Goal: Check status: Check status

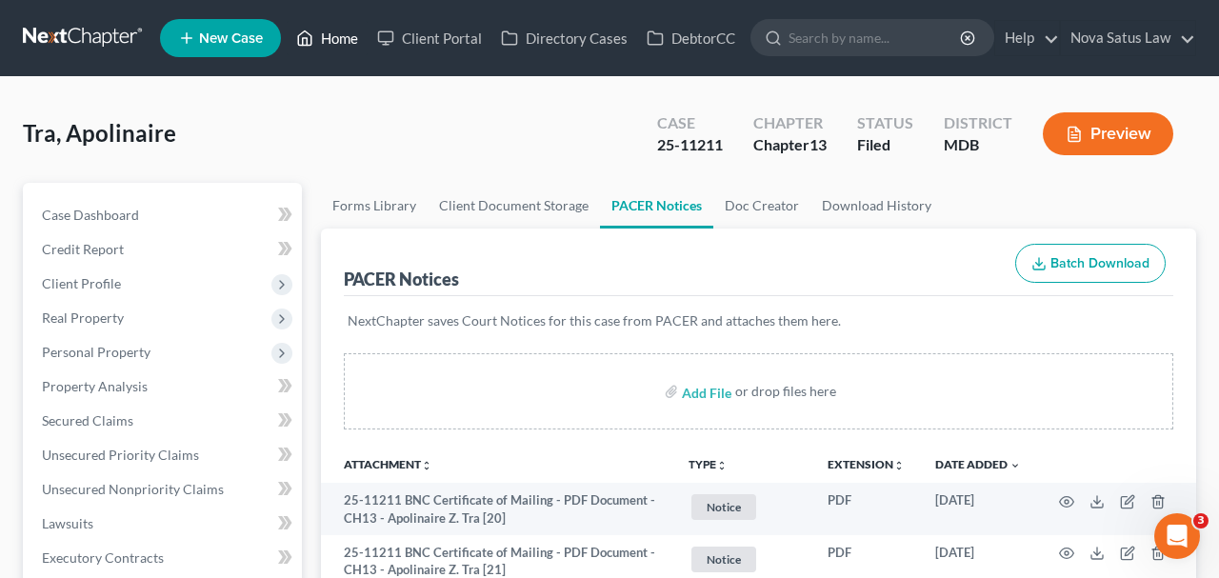
click at [337, 37] on link "Home" at bounding box center [327, 38] width 81 height 34
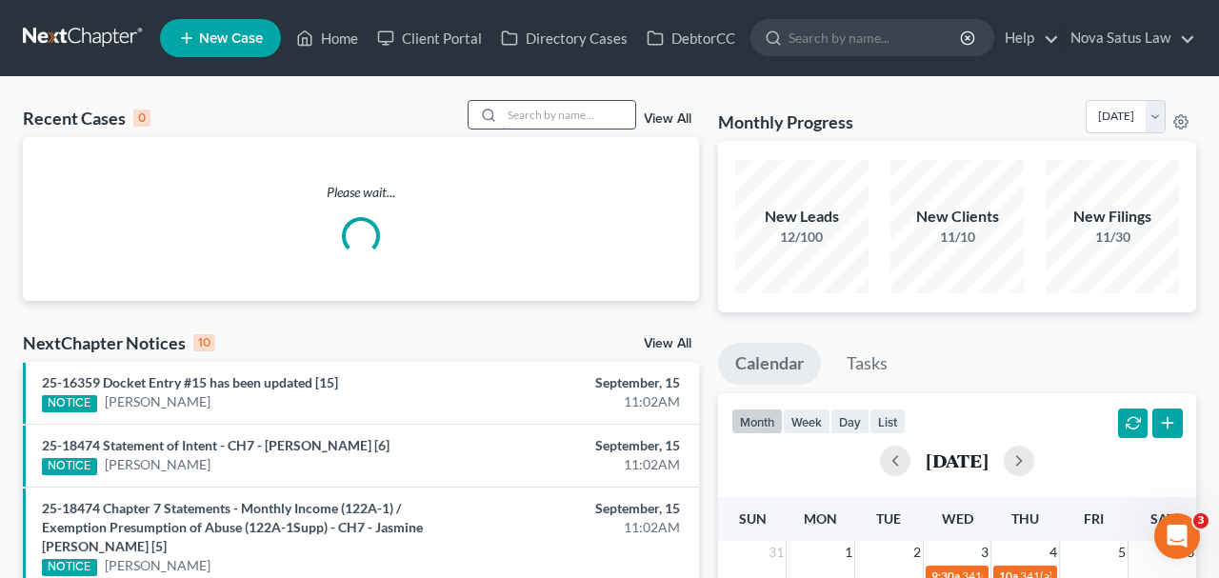
click at [561, 106] on input "search" at bounding box center [568, 115] width 133 height 28
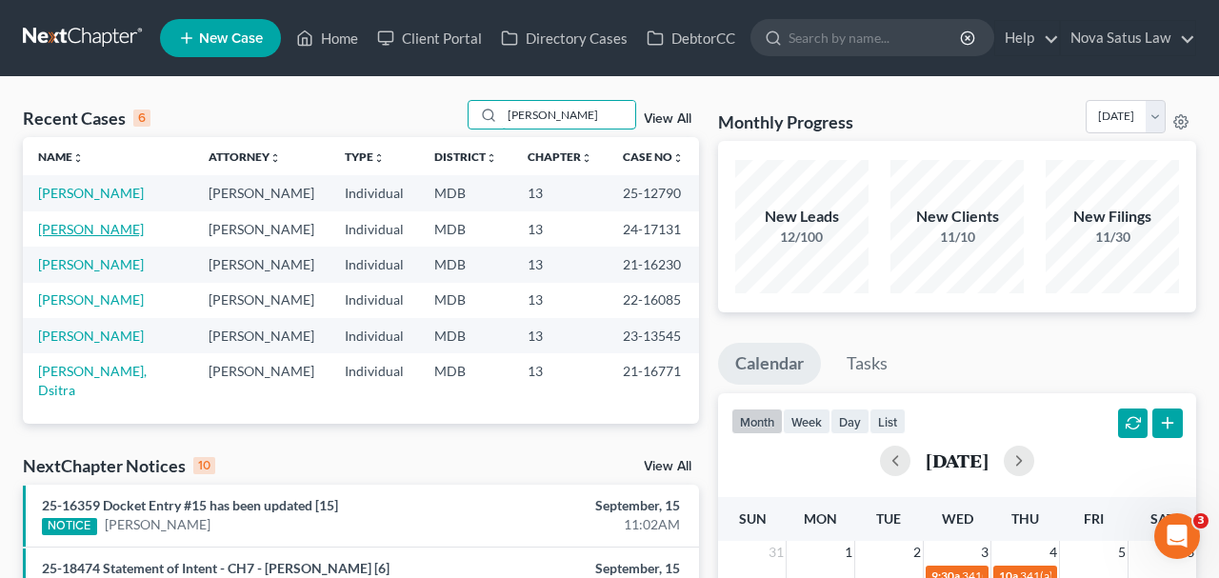
type input "[PERSON_NAME]"
click at [75, 226] on link "[PERSON_NAME]" at bounding box center [91, 229] width 106 height 16
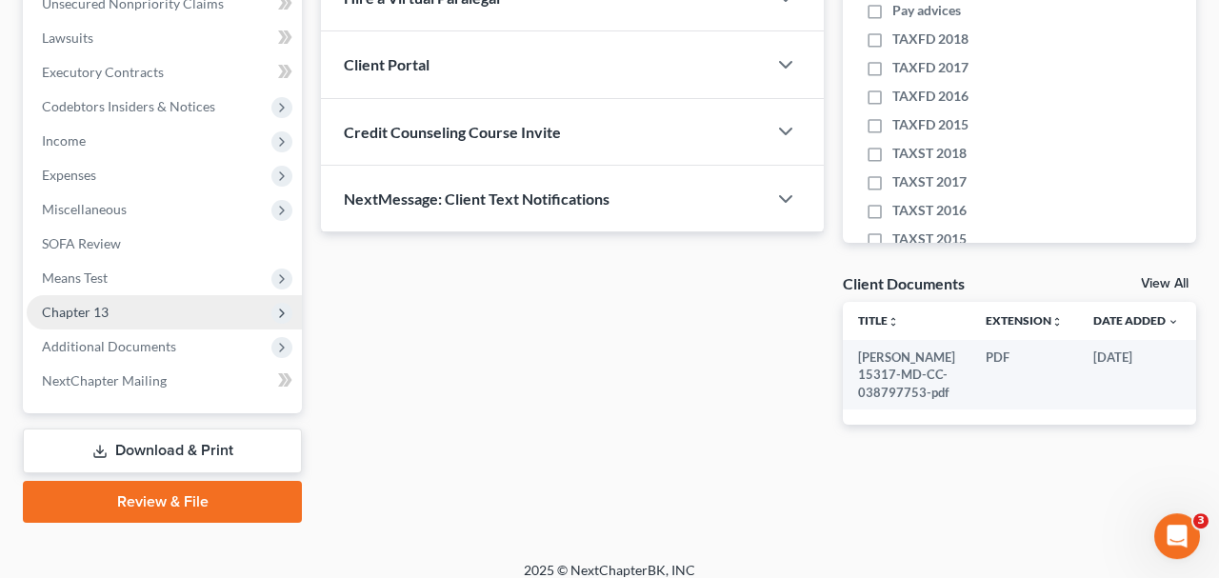
scroll to position [495, 0]
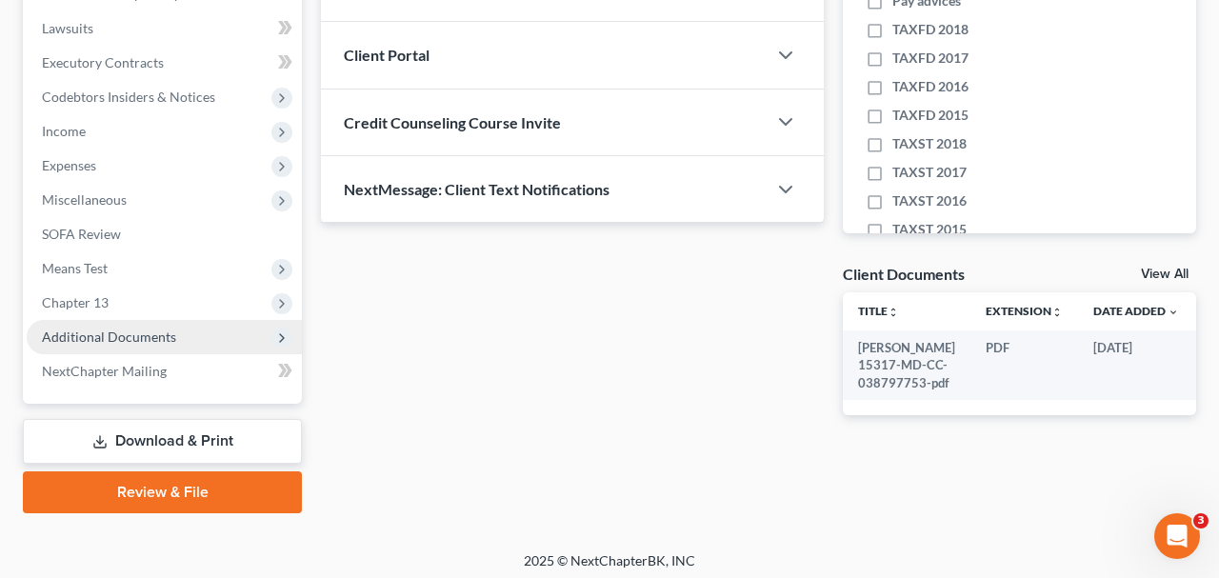
click at [156, 336] on span "Additional Documents" at bounding box center [109, 337] width 134 height 16
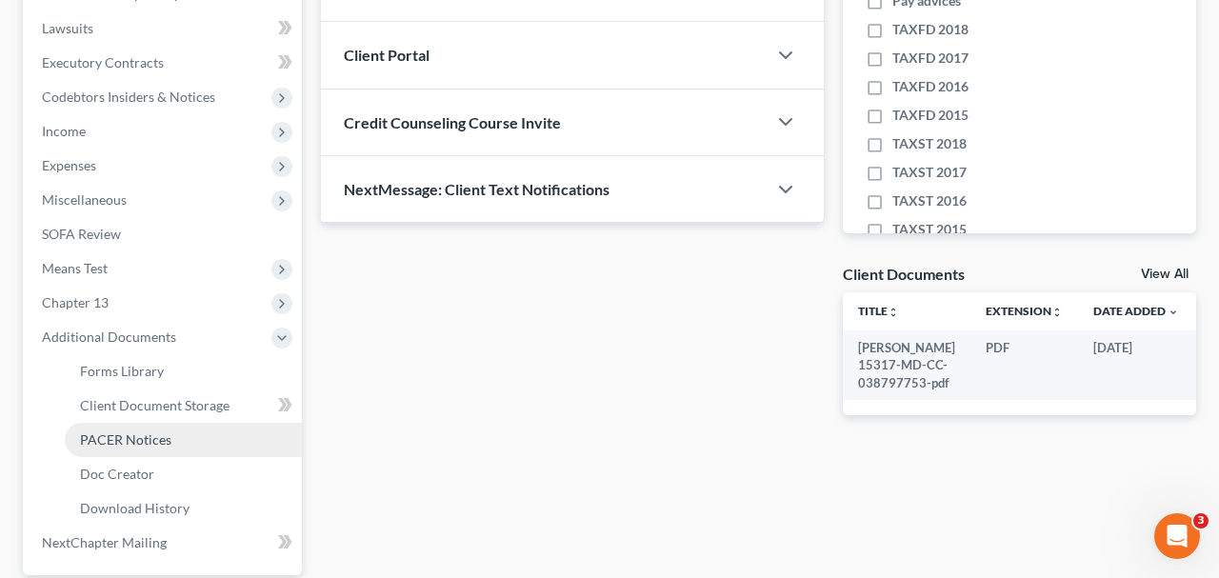
click at [155, 437] on span "PACER Notices" at bounding box center [125, 439] width 91 height 16
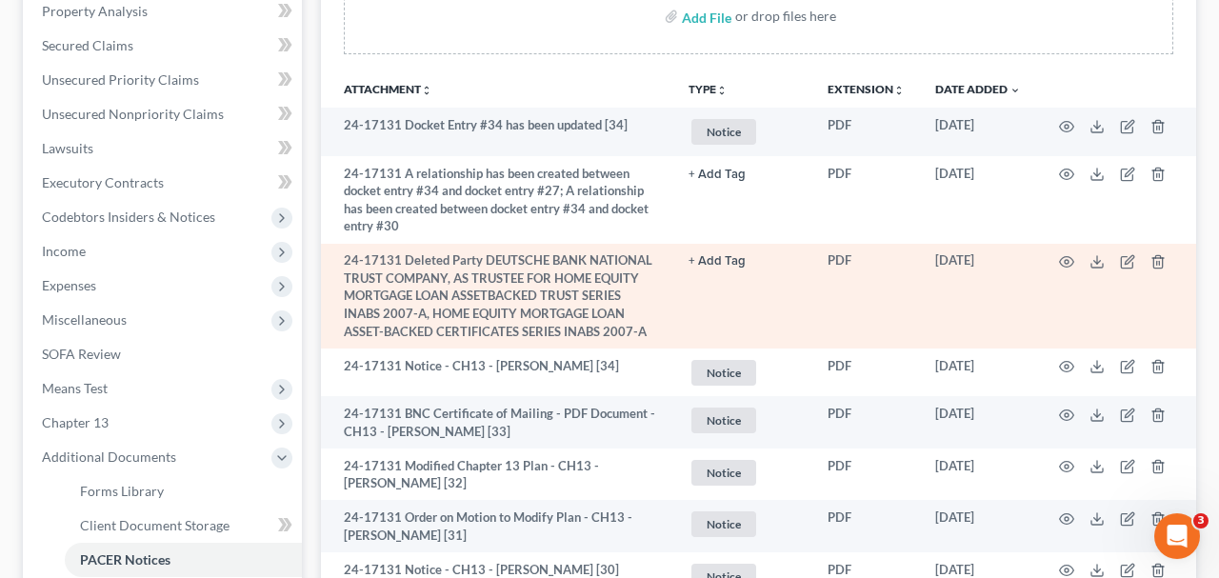
scroll to position [396, 0]
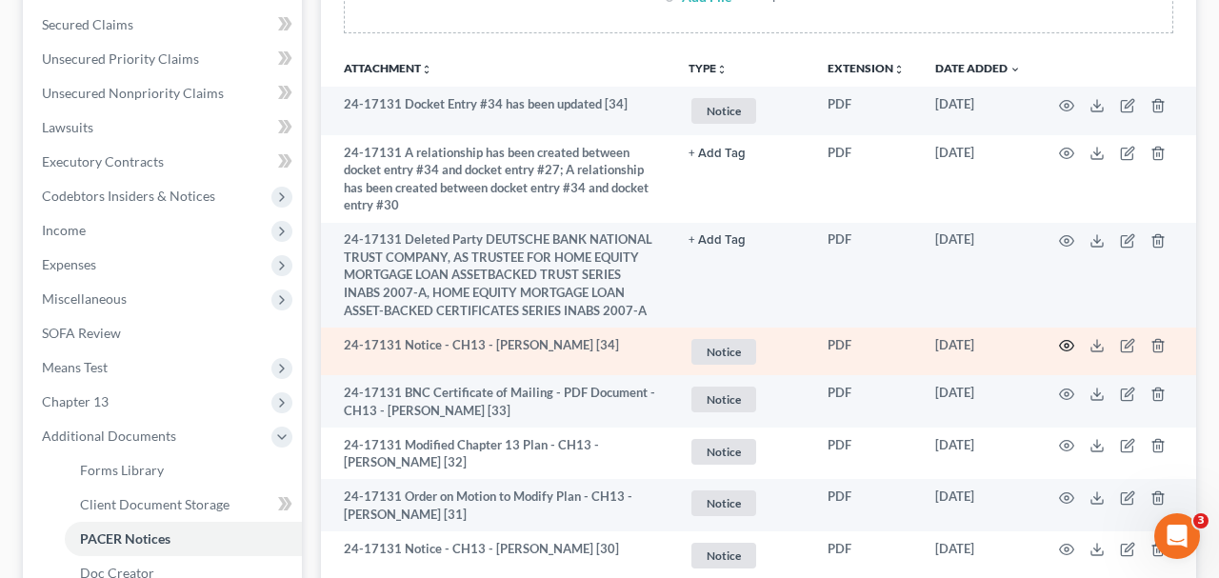
click at [1066, 340] on icon "button" at bounding box center [1066, 345] width 15 height 15
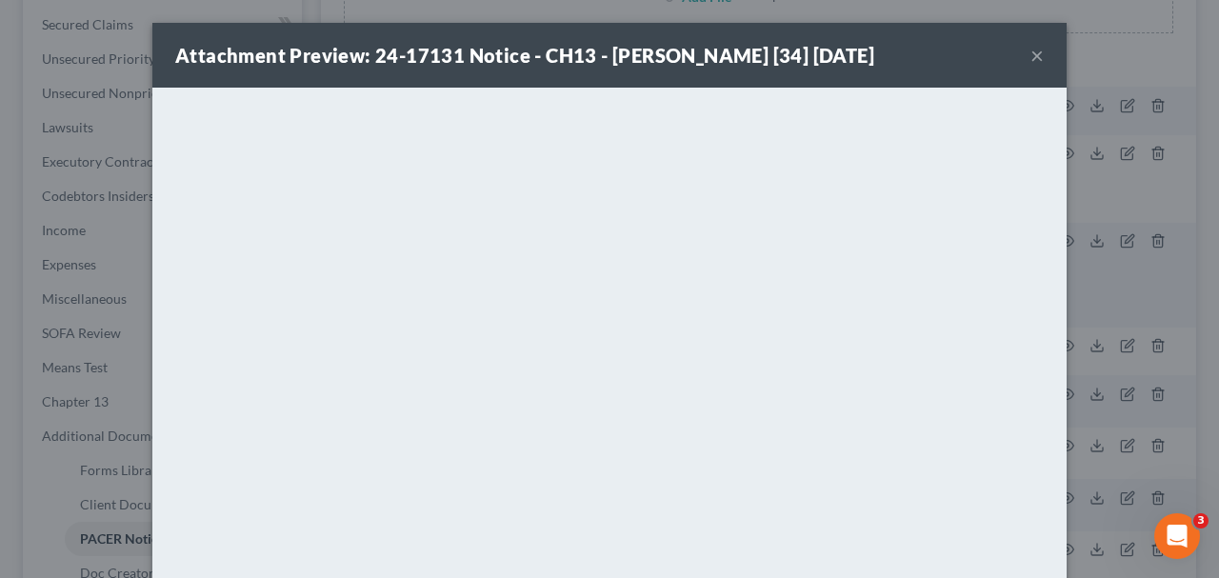
click at [1033, 54] on button "×" at bounding box center [1036, 55] width 13 height 23
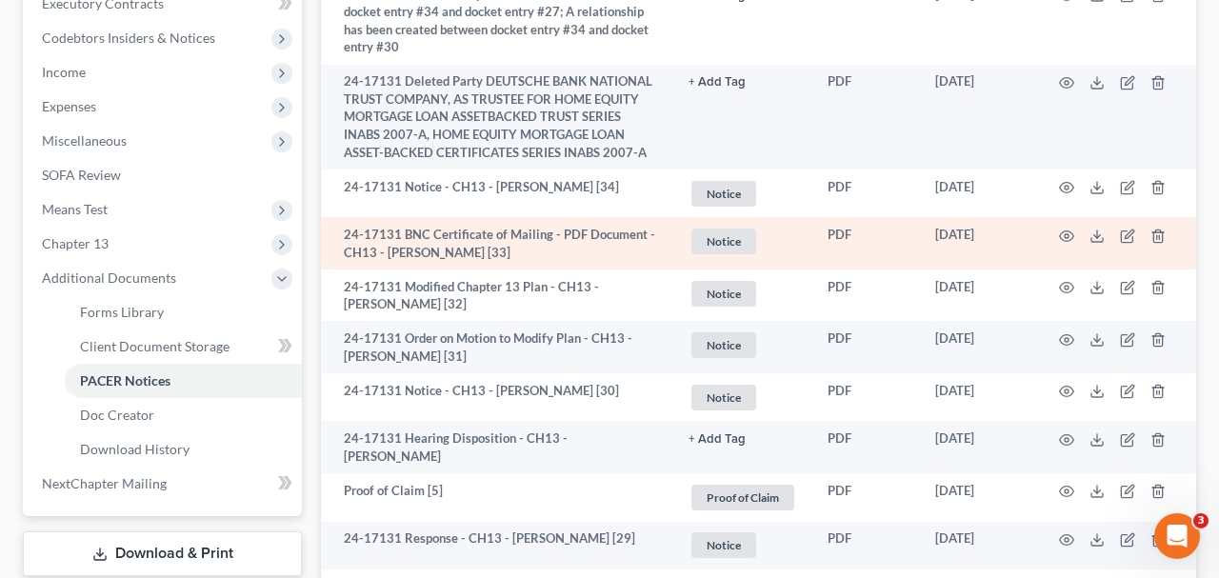
scroll to position [594, 0]
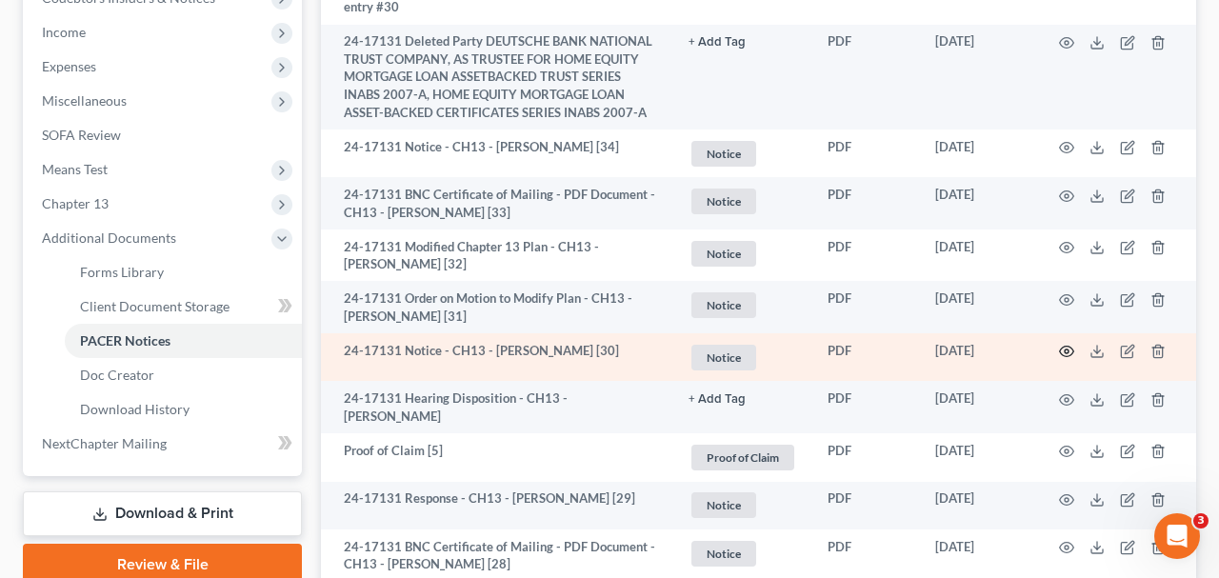
click at [1066, 344] on icon "button" at bounding box center [1066, 351] width 15 height 15
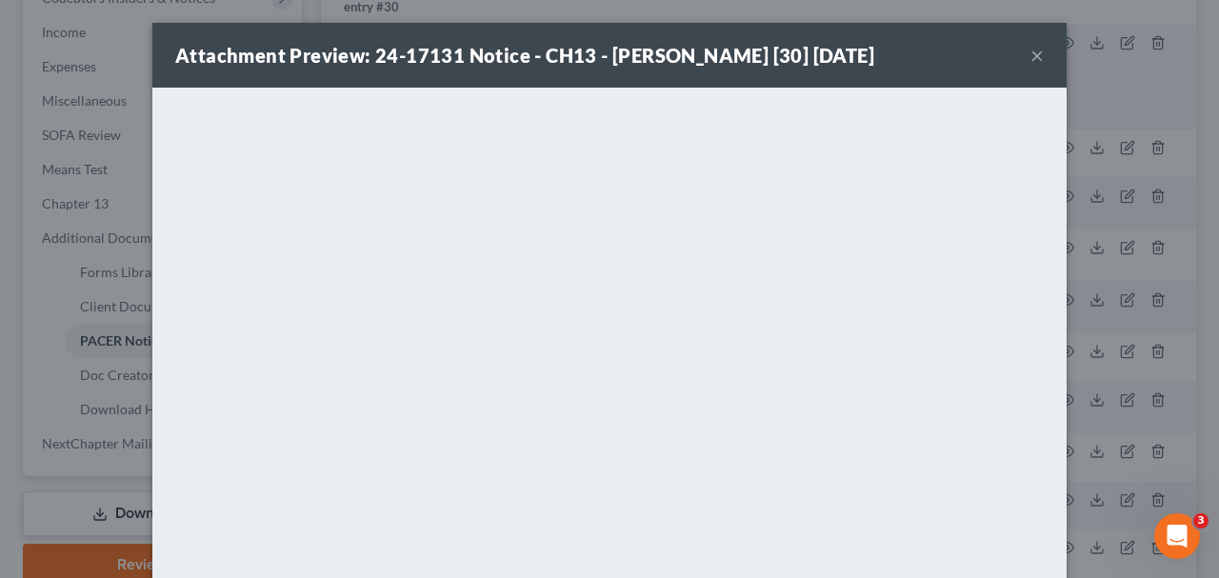
click at [1033, 57] on button "×" at bounding box center [1036, 55] width 13 height 23
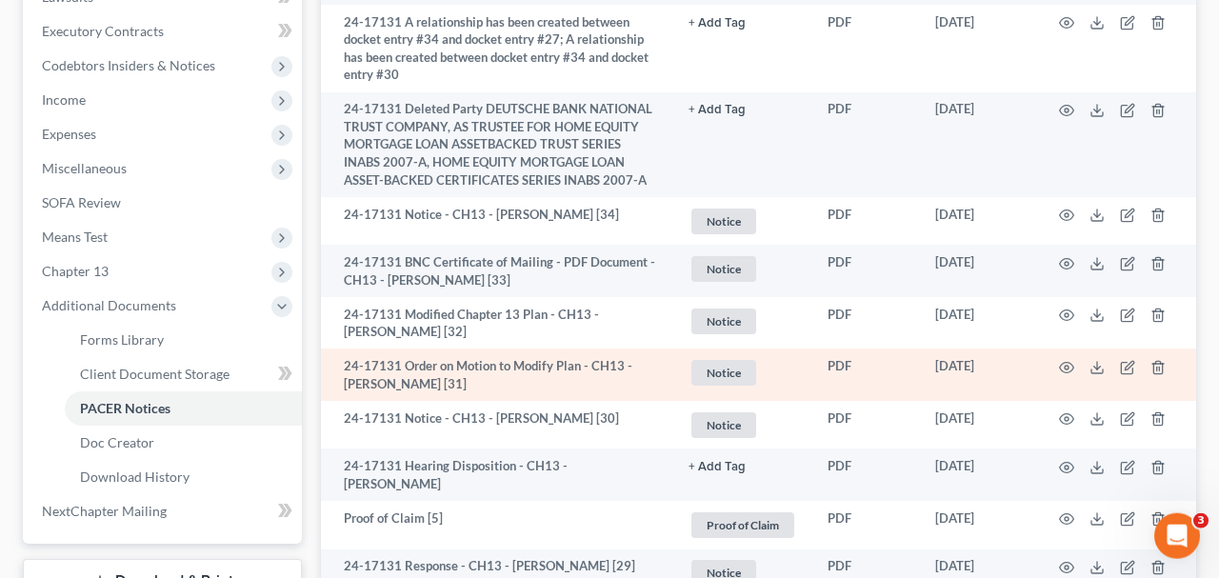
scroll to position [495, 0]
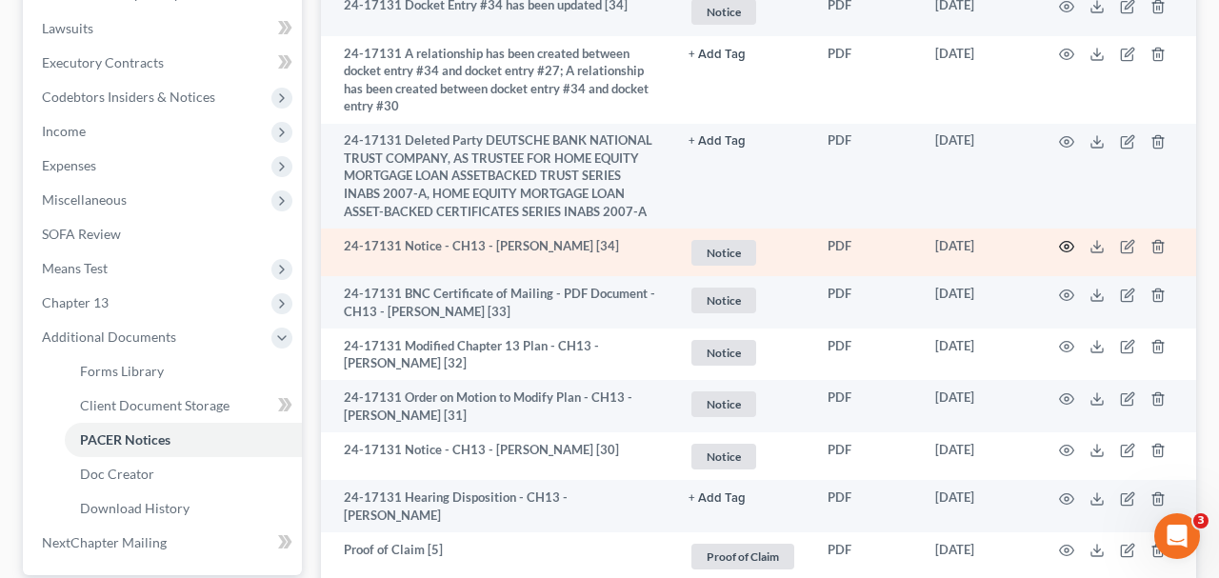
click at [1063, 242] on icon "button" at bounding box center [1067, 247] width 14 height 10
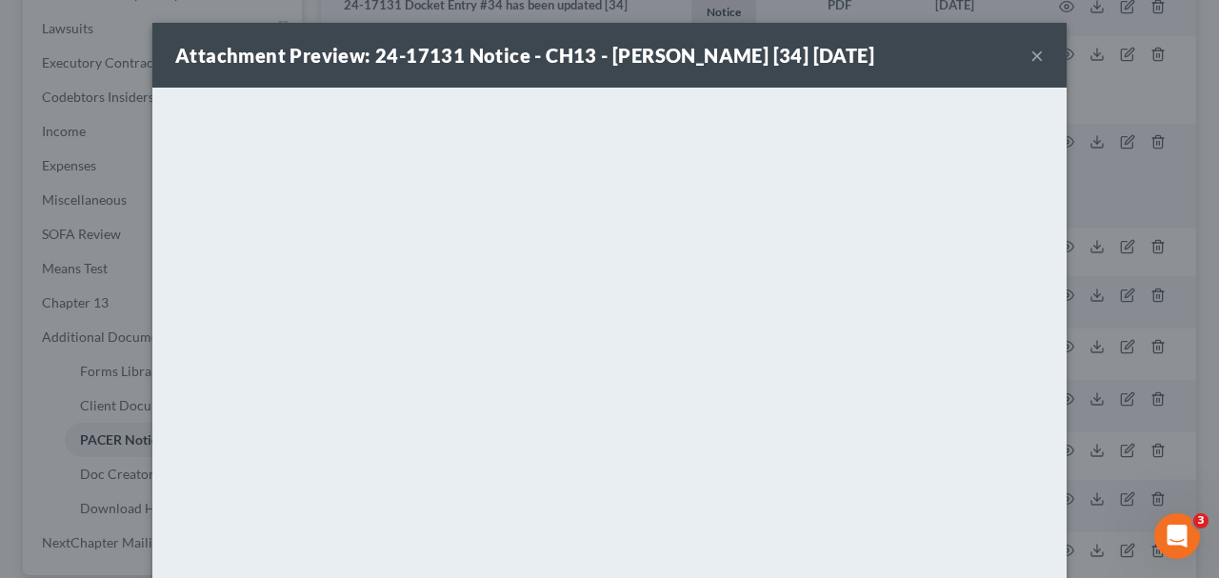
click at [1035, 57] on button "×" at bounding box center [1036, 55] width 13 height 23
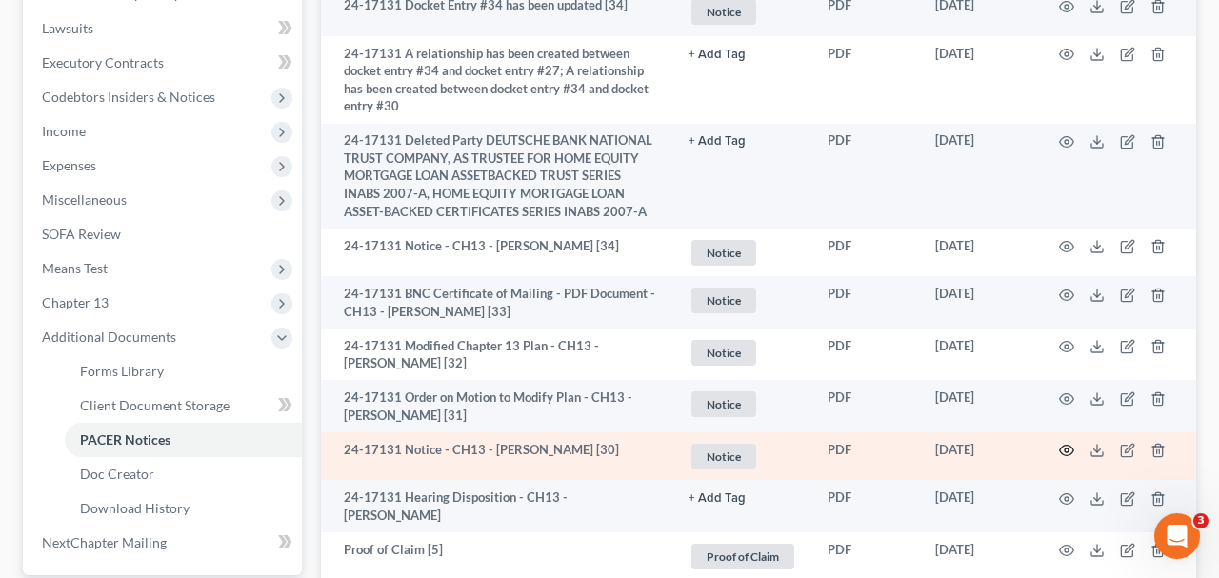
click at [1069, 443] on icon "button" at bounding box center [1066, 450] width 15 height 15
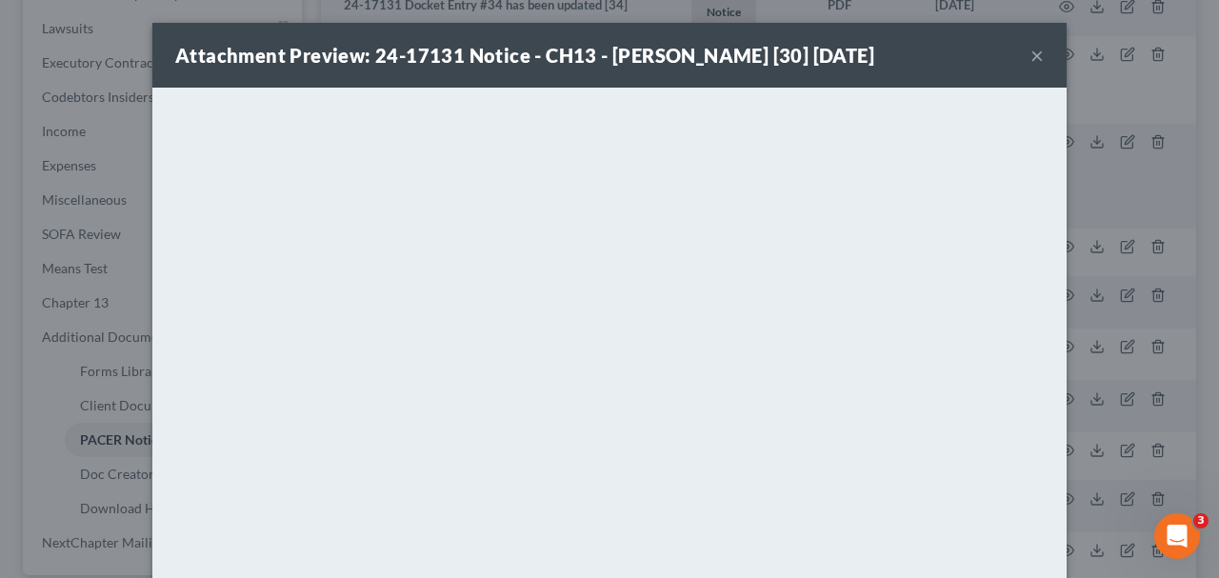
click at [1037, 60] on button "×" at bounding box center [1036, 55] width 13 height 23
